Goal: Browse casually: Explore the website without a specific task or goal

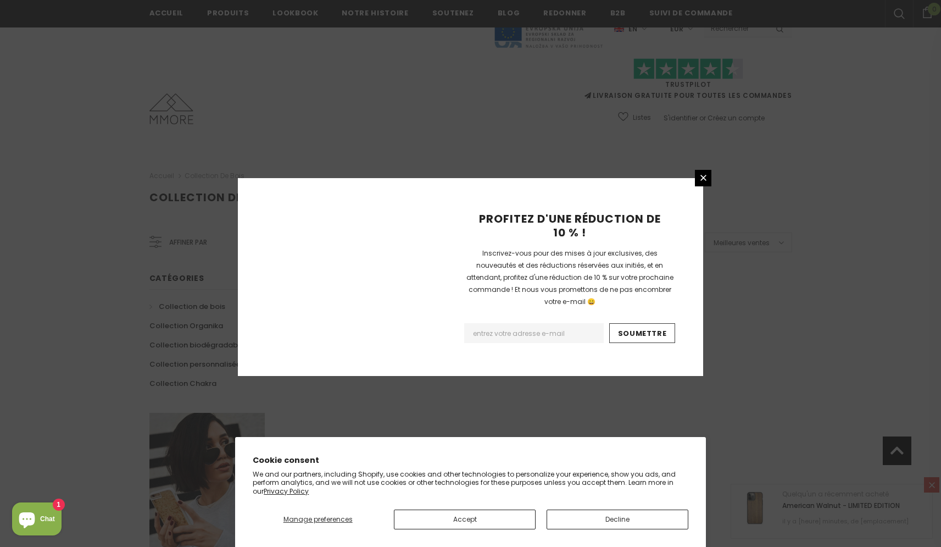
scroll to position [606, 0]
